Goal: Find specific page/section: Find specific page/section

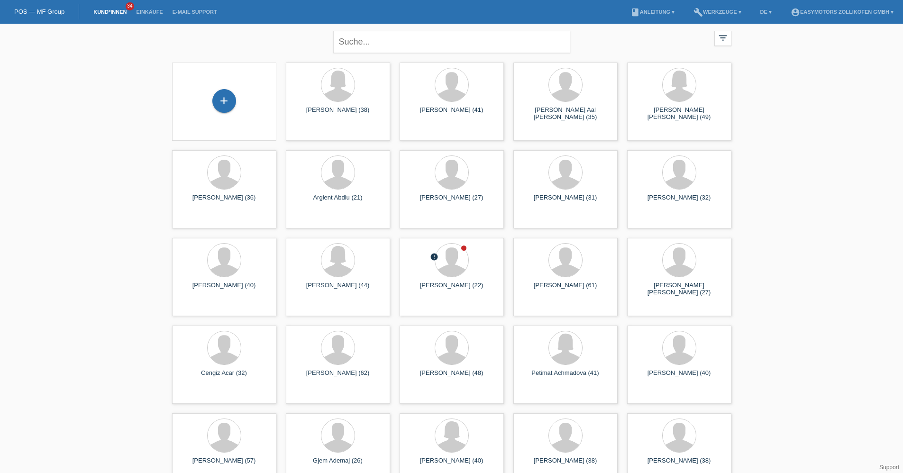
click at [372, 46] on input "text" at bounding box center [451, 42] width 237 height 22
type input "timo"
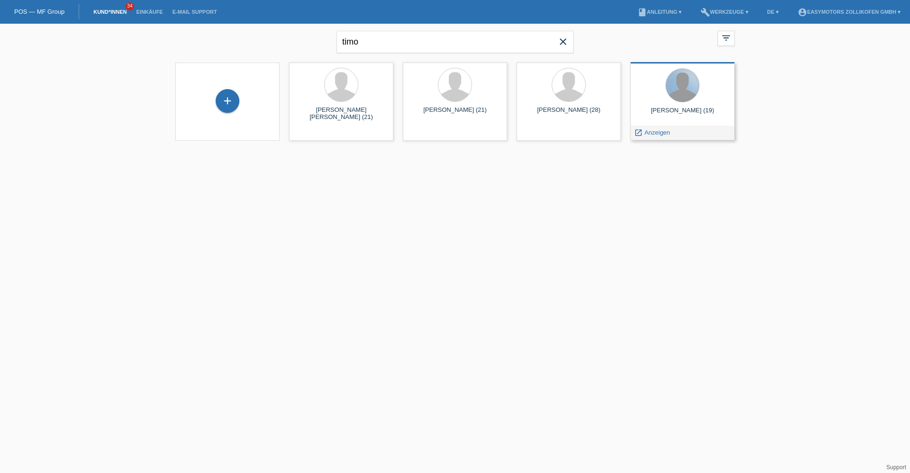
click at [676, 92] on div at bounding box center [682, 85] width 33 height 33
click at [650, 128] on div "launch Anzeigen" at bounding box center [652, 133] width 43 height 14
click at [650, 130] on span "Anzeigen" at bounding box center [658, 132] width 26 height 7
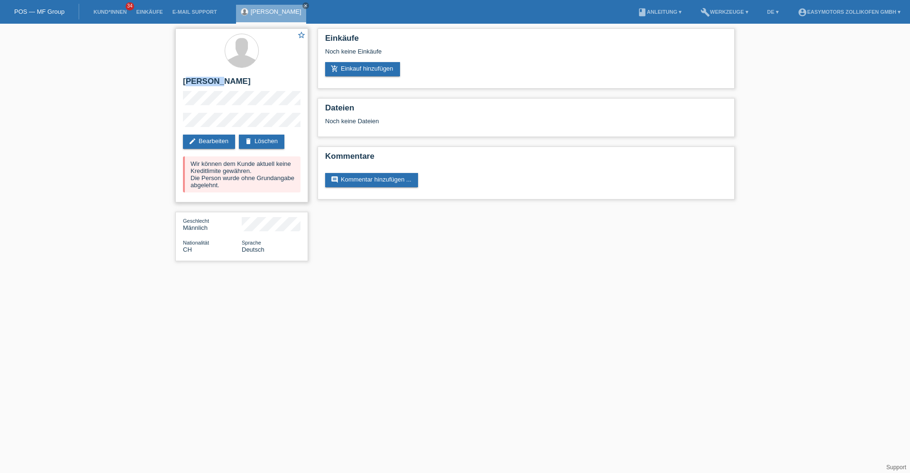
drag, startPoint x: 186, startPoint y: 79, endPoint x: 226, endPoint y: 80, distance: 39.8
click at [226, 80] on h2 "Timo von Jenner" at bounding box center [242, 84] width 118 height 14
drag, startPoint x: 226, startPoint y: 80, endPoint x: 249, endPoint y: 80, distance: 23.2
click at [249, 80] on h2 "Timo von Jenner" at bounding box center [242, 84] width 118 height 14
drag, startPoint x: 249, startPoint y: 80, endPoint x: 193, endPoint y: 82, distance: 56.4
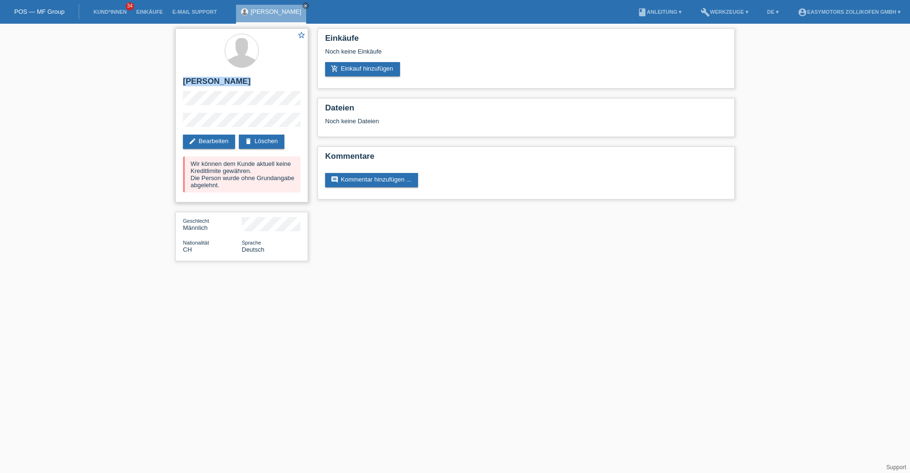
click at [193, 82] on h2 "Timo von Jenner" at bounding box center [242, 84] width 118 height 14
copy div "Timo von Jenner"
drag, startPoint x: 232, startPoint y: 105, endPoint x: 182, endPoint y: 97, distance: 51.0
click at [182, 97] on div "star_border Timo von Jenner edit Bearbeiten delete Löschen Wir können dem Kunde…" at bounding box center [241, 115] width 133 height 174
click at [303, 6] on icon "close" at bounding box center [305, 5] width 5 height 5
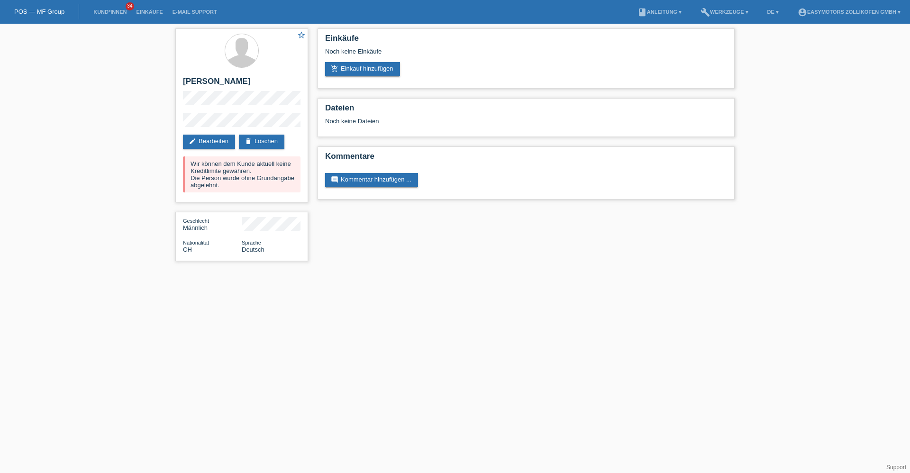
click at [53, 9] on link "POS — MF Group" at bounding box center [39, 11] width 50 height 7
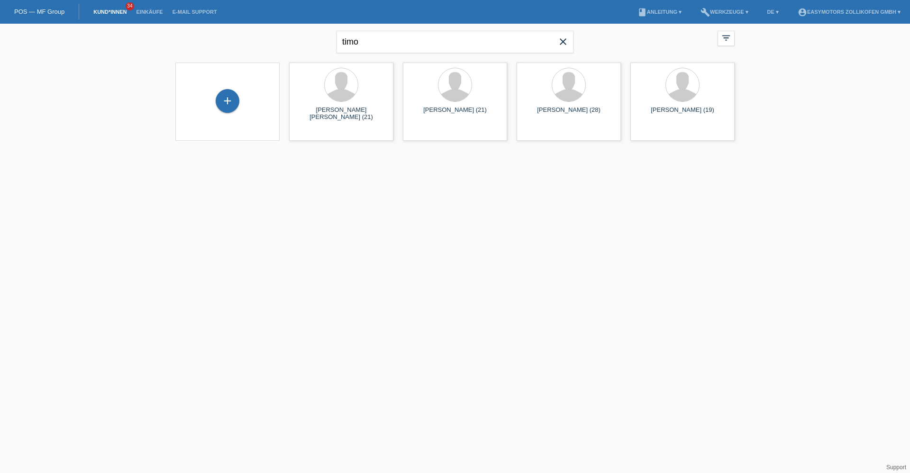
click at [565, 41] on icon "close" at bounding box center [563, 41] width 11 height 11
